Goal: Task Accomplishment & Management: Manage account settings

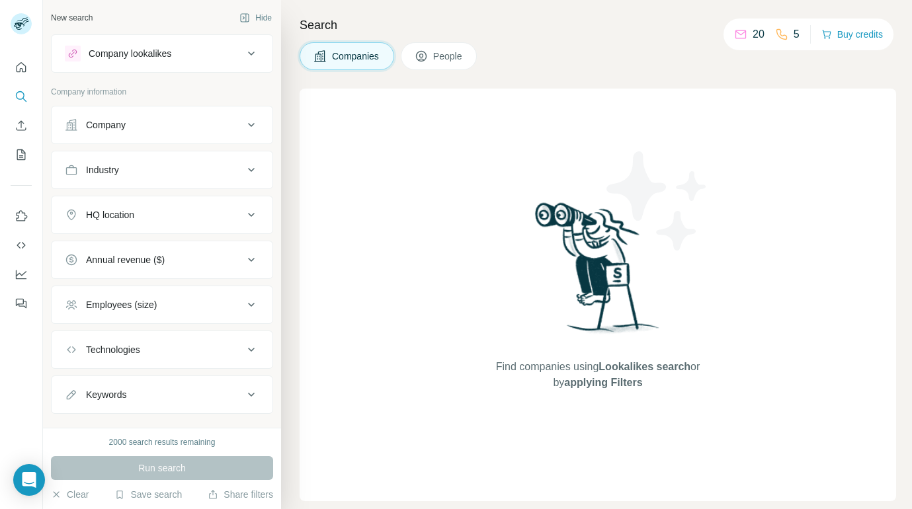
scroll to position [23, 0]
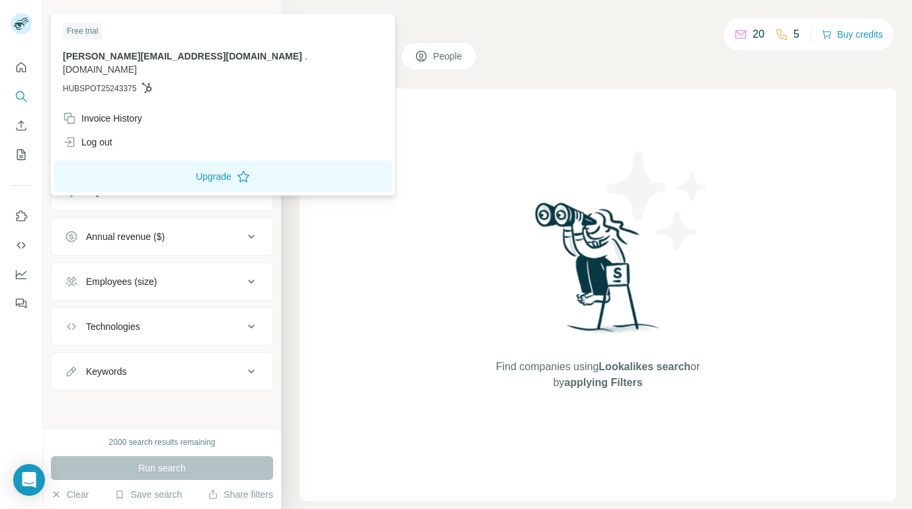
click at [20, 20] on rect at bounding box center [21, 23] width 21 height 21
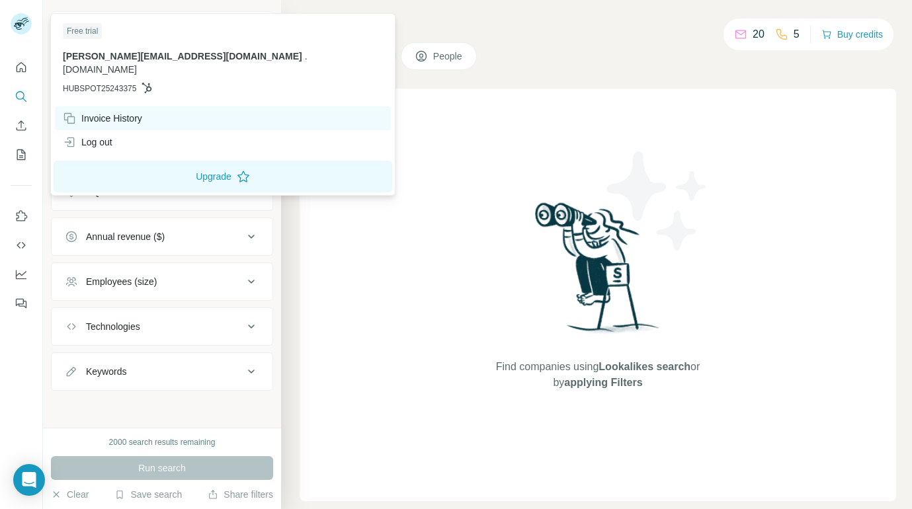
click at [116, 112] on div "Invoice History" at bounding box center [102, 118] width 79 height 13
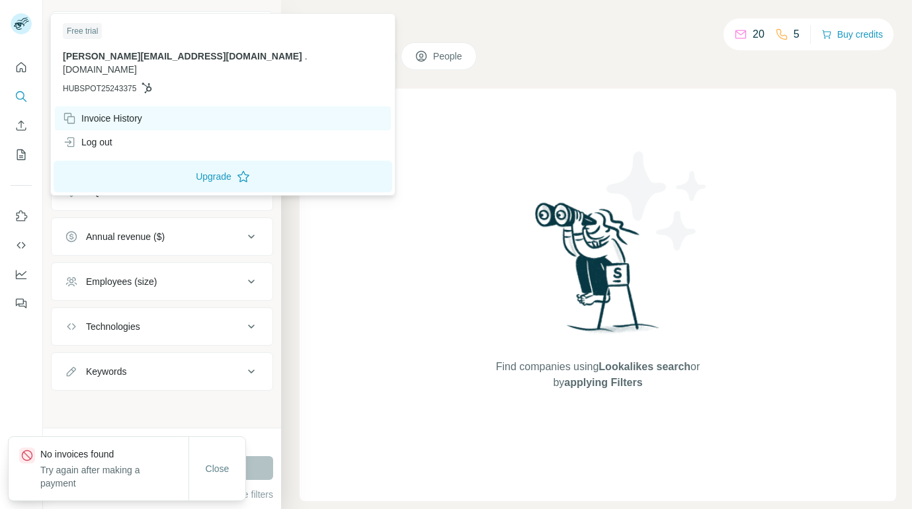
click at [116, 112] on div "Invoice History" at bounding box center [102, 118] width 79 height 13
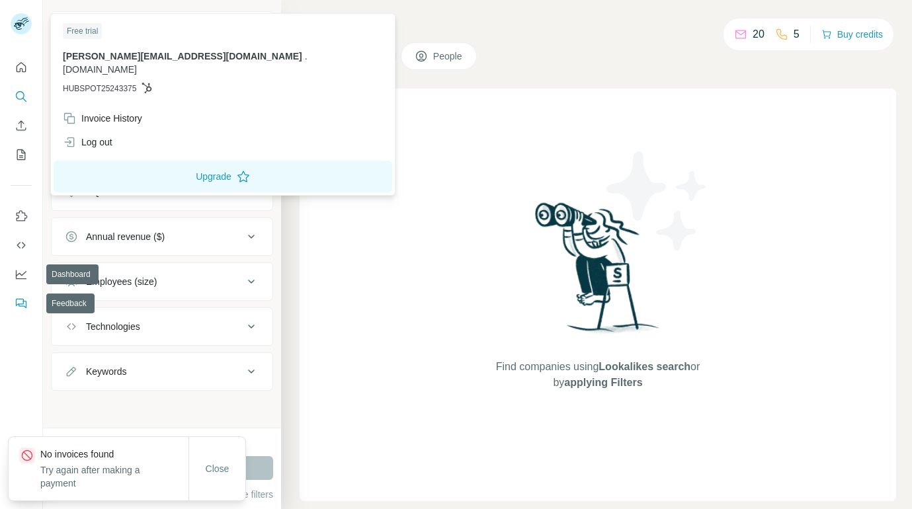
click at [18, 311] on button "Feedback" at bounding box center [21, 304] width 21 height 24
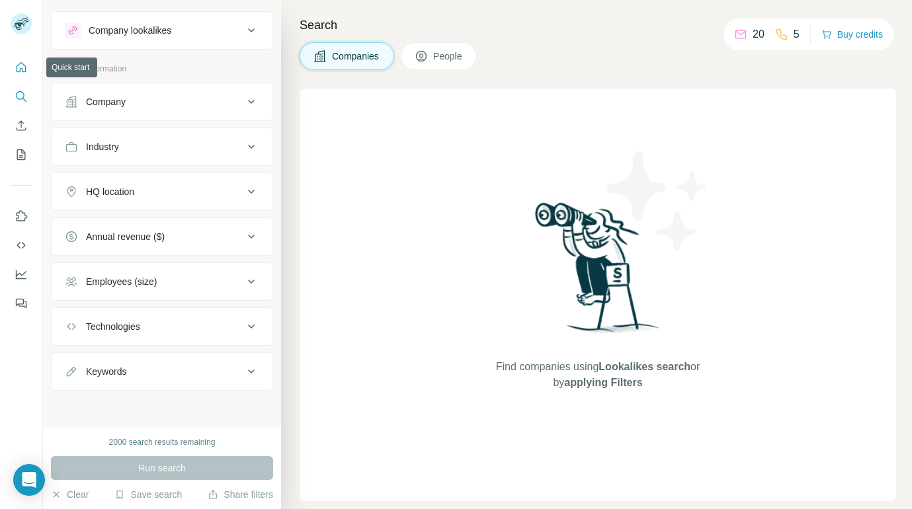
click at [19, 65] on icon "Quick start" at bounding box center [21, 67] width 13 height 13
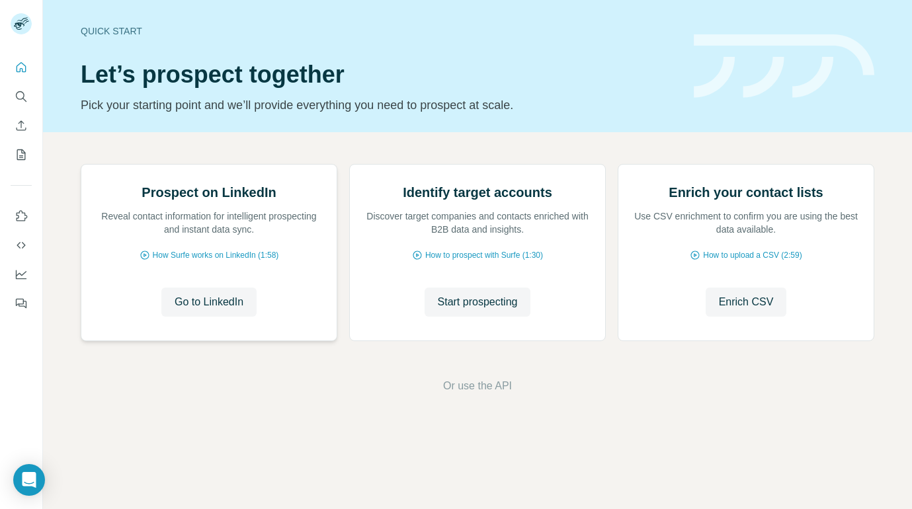
scroll to position [60, 0]
click at [19, 287] on nav at bounding box center [21, 259] width 21 height 111
click at [19, 275] on icon "Dashboard" at bounding box center [21, 274] width 13 height 13
